Goal: Task Accomplishment & Management: Use online tool/utility

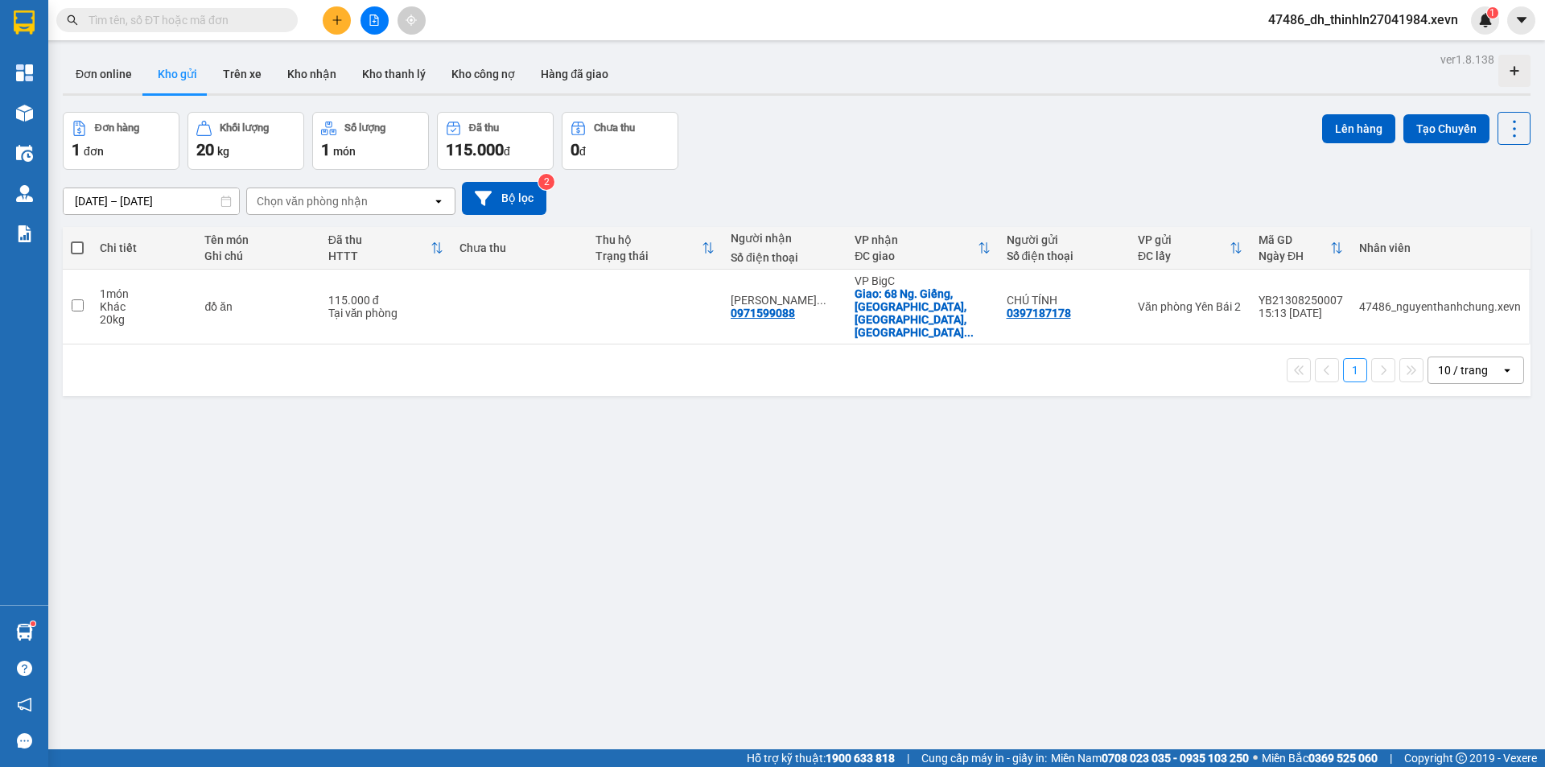
click at [213, 19] on input "text" at bounding box center [184, 20] width 190 height 18
drag, startPoint x: 244, startPoint y: 81, endPoint x: 204, endPoint y: 80, distance: 39.5
click at [242, 80] on button "Trên xe" at bounding box center [242, 74] width 64 height 39
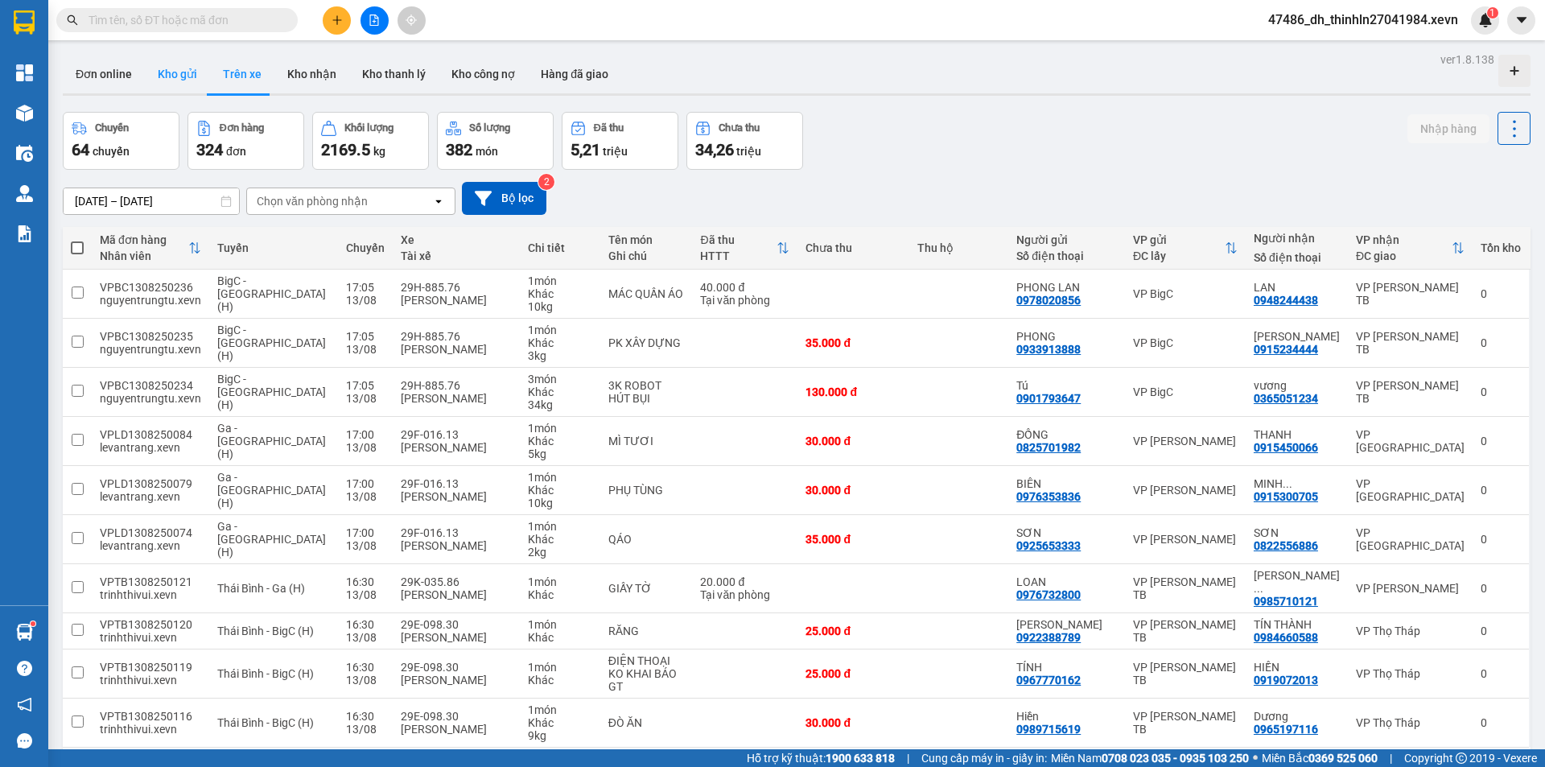
click at [164, 79] on button "Kho gửi" at bounding box center [177, 74] width 65 height 39
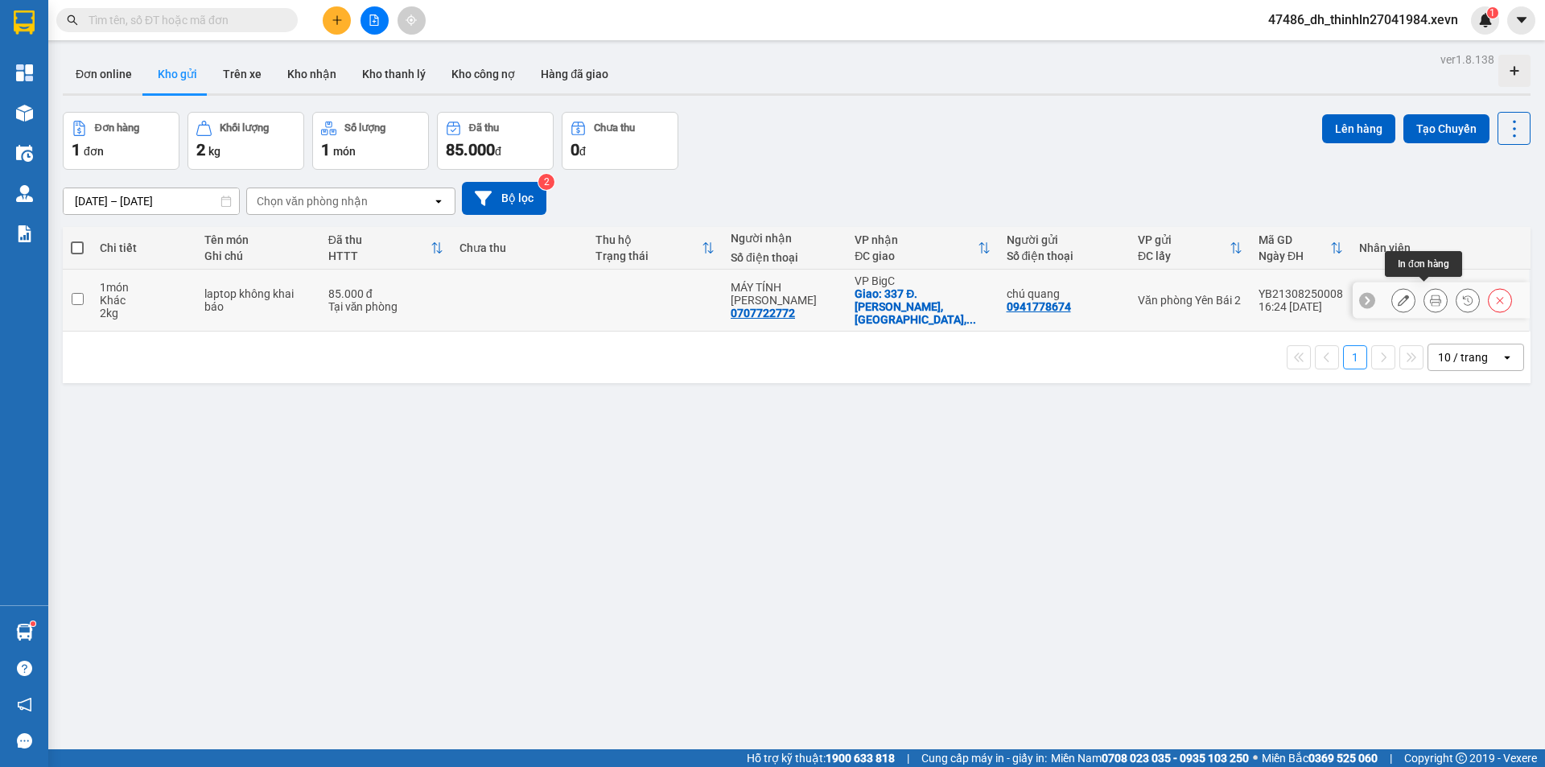
click at [1430, 295] on icon at bounding box center [1435, 300] width 11 height 11
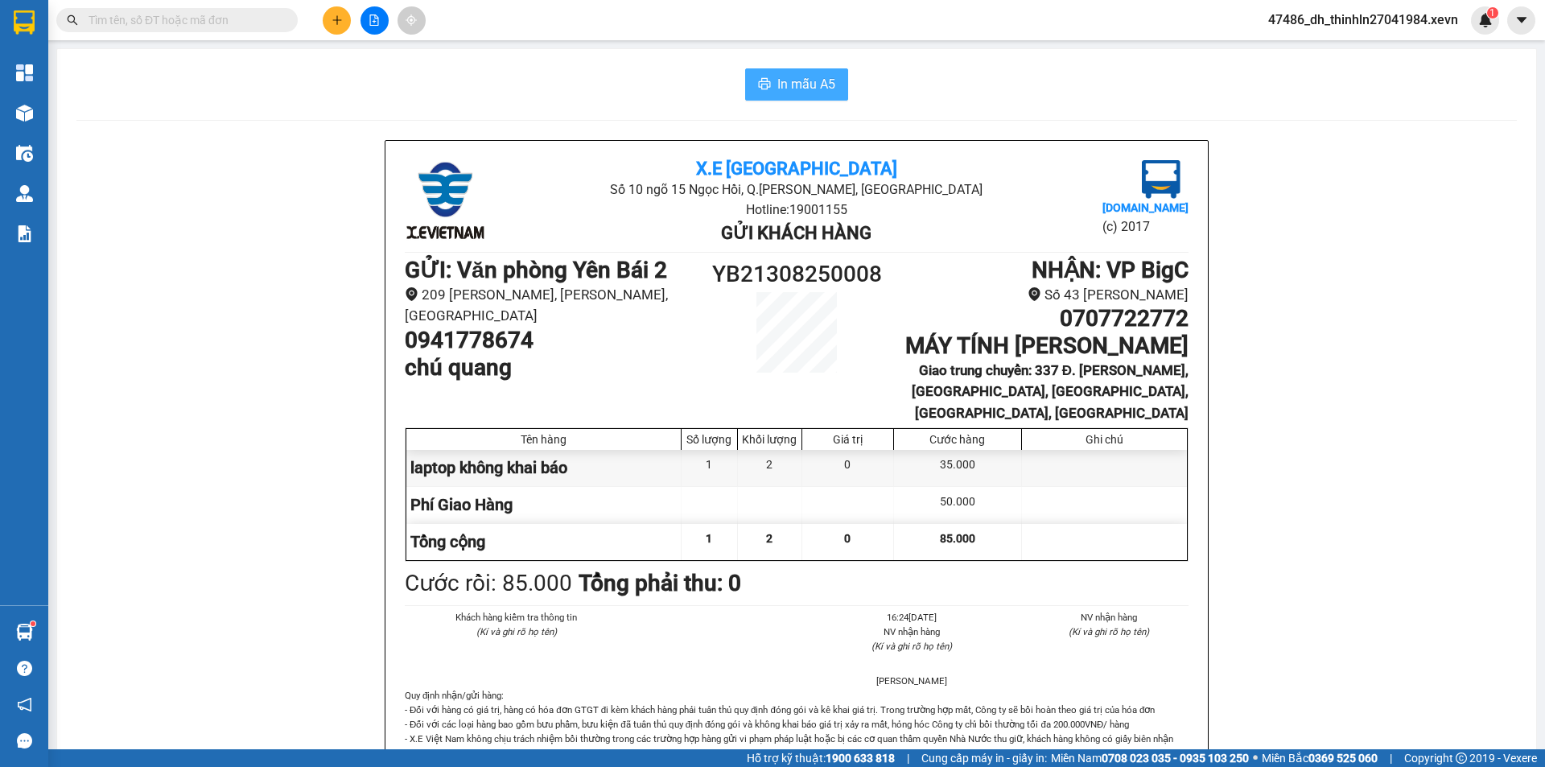
click at [780, 95] on button "In mẫu A5" at bounding box center [796, 84] width 103 height 32
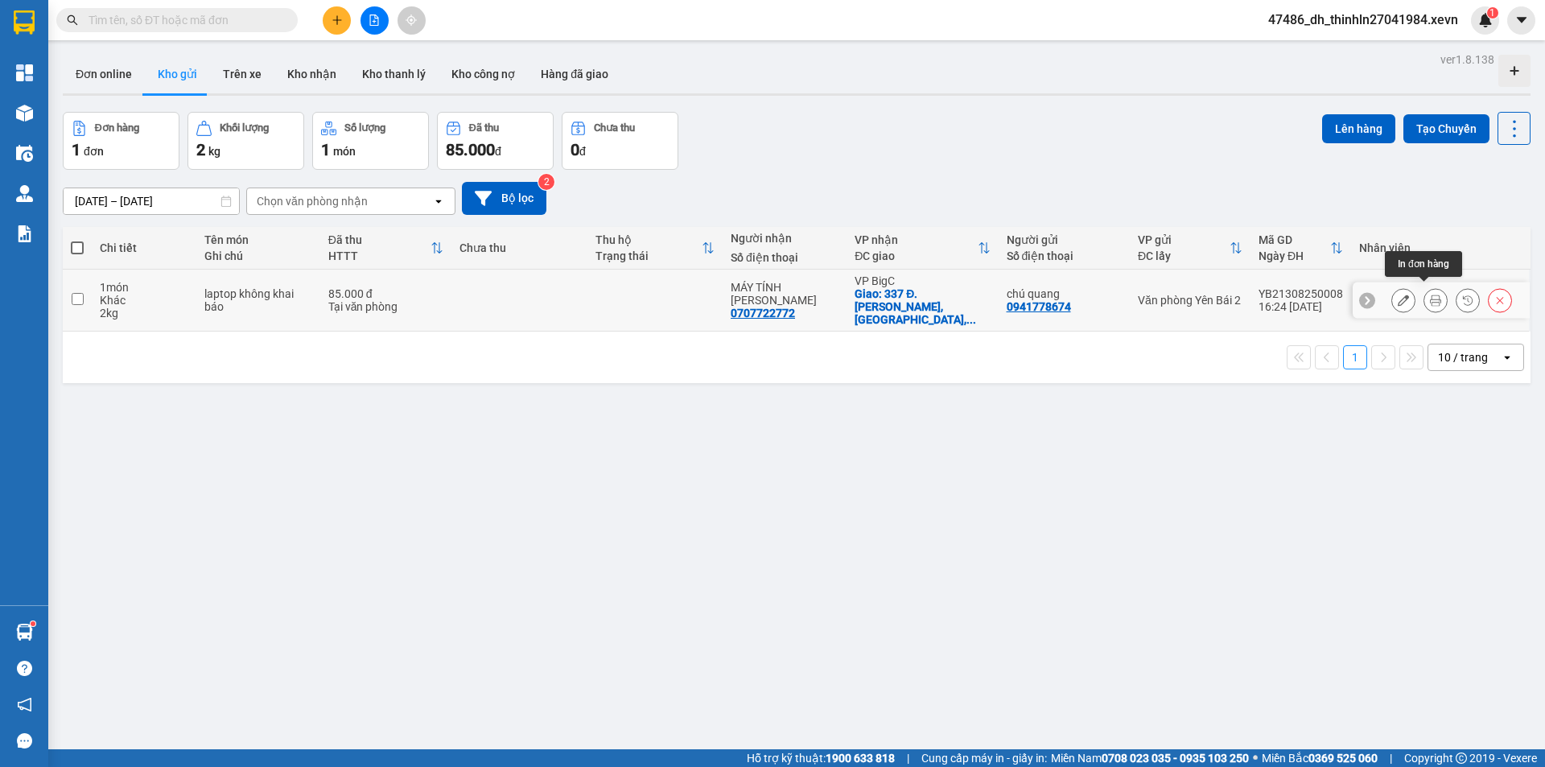
click at [1425, 299] on button at bounding box center [1436, 301] width 23 height 28
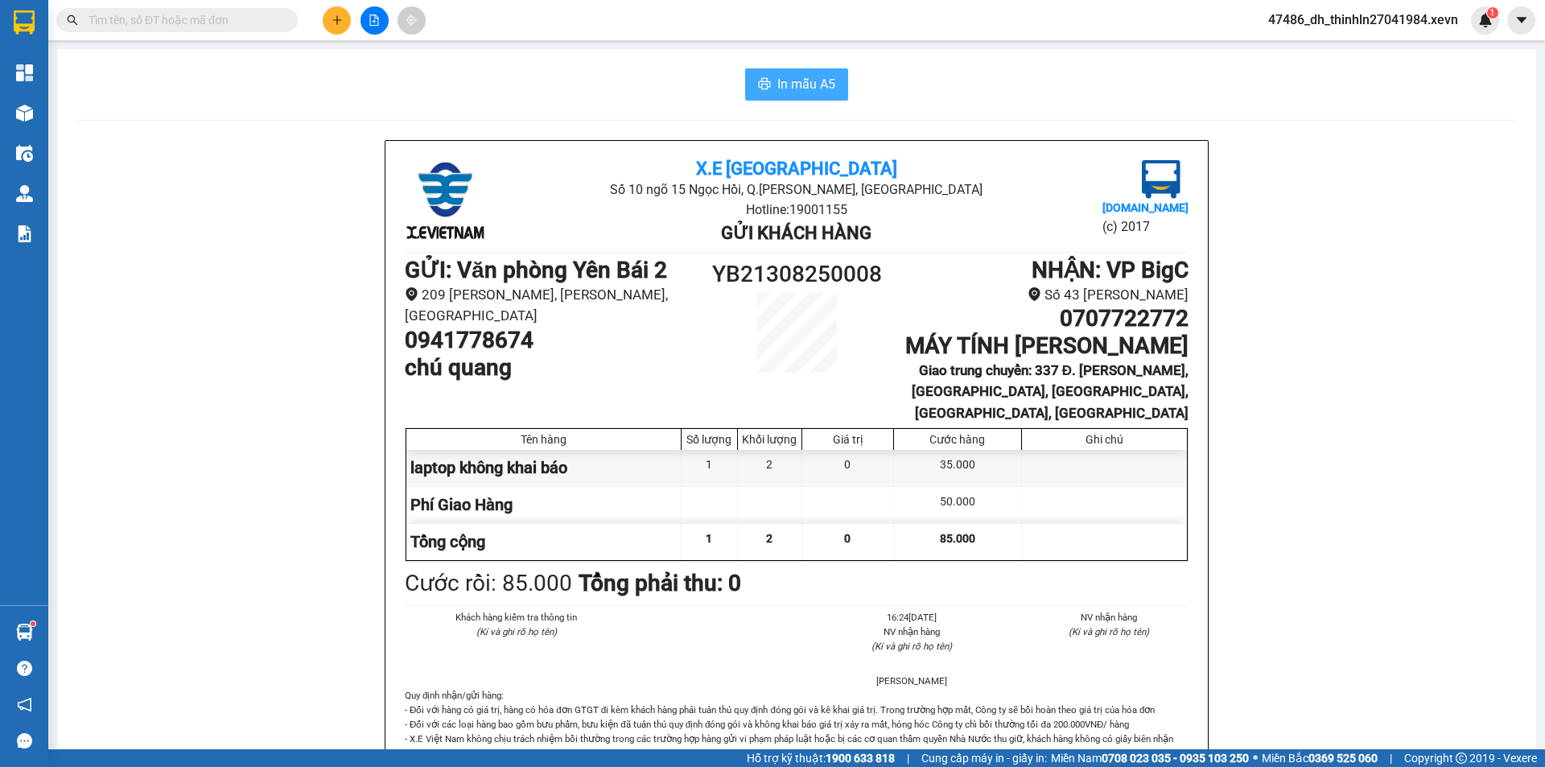
click at [818, 83] on span "In mẫu A5" at bounding box center [806, 84] width 58 height 20
